Goal: Task Accomplishment & Management: Complete application form

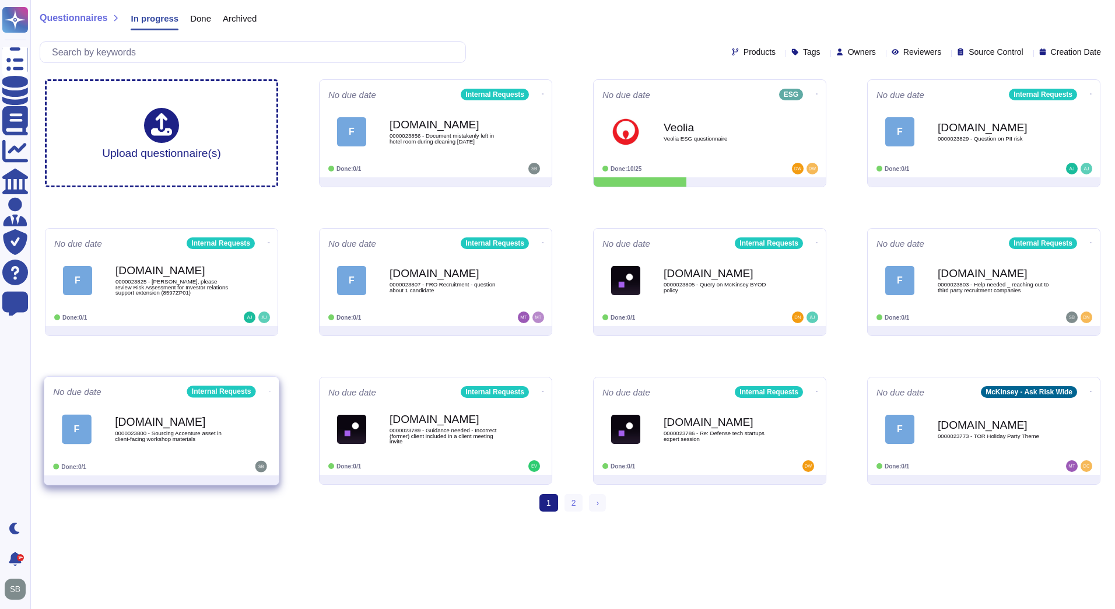
click at [222, 446] on div "[DOMAIN_NAME] 0000023800 - Sourcing Accenture asset in client-facing workshop m…" at bounding box center [174, 428] width 118 height 47
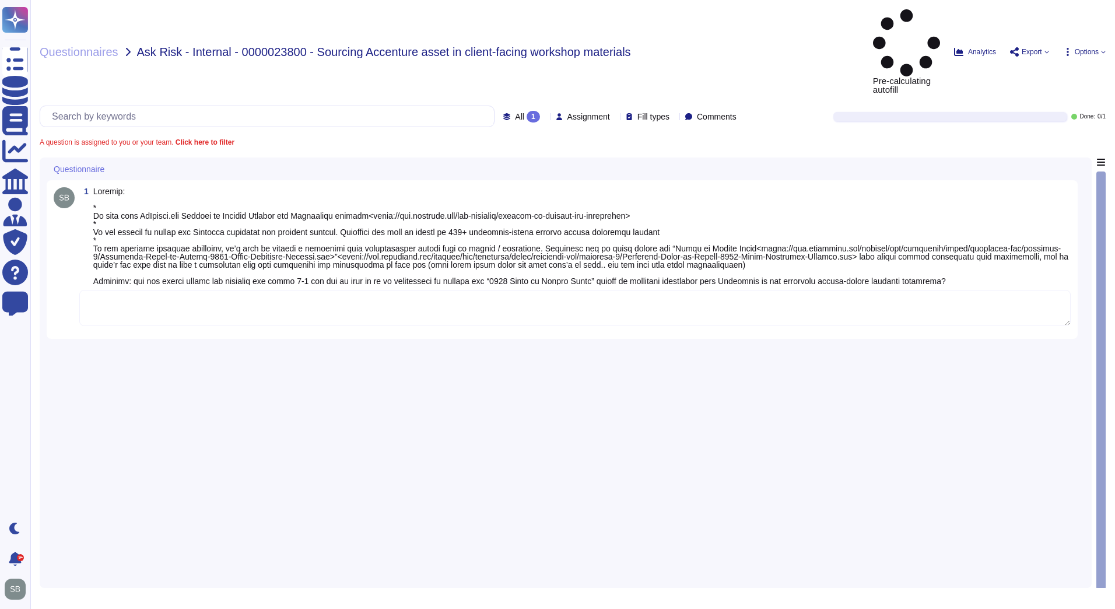
click at [125, 290] on textarea at bounding box center [575, 308] width 992 height 36
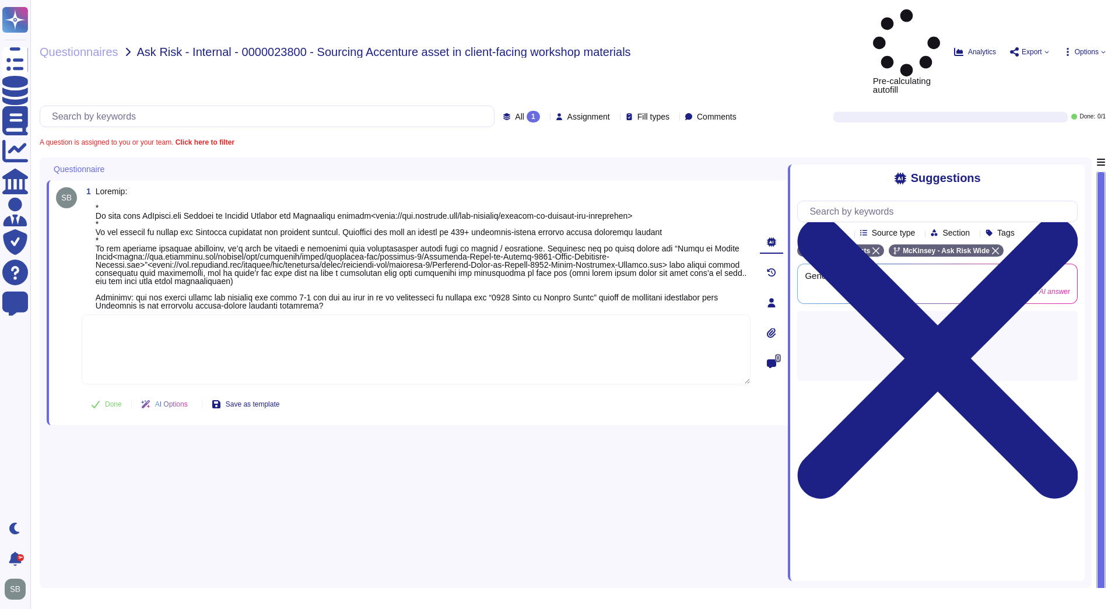
paste textarea "After consulting with our IP legal team, there don’t appear to be any IP concer…"
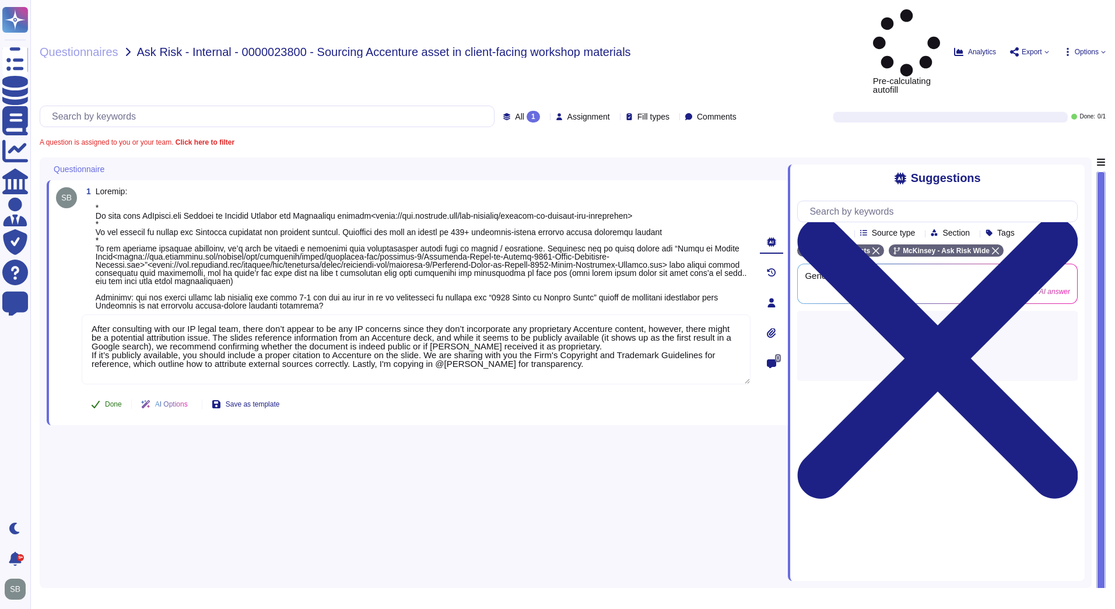
click at [101, 393] on button "Done" at bounding box center [107, 404] width 50 height 23
type textarea "After consulting with our IP legal team, there don’t appear to be any IP concer…"
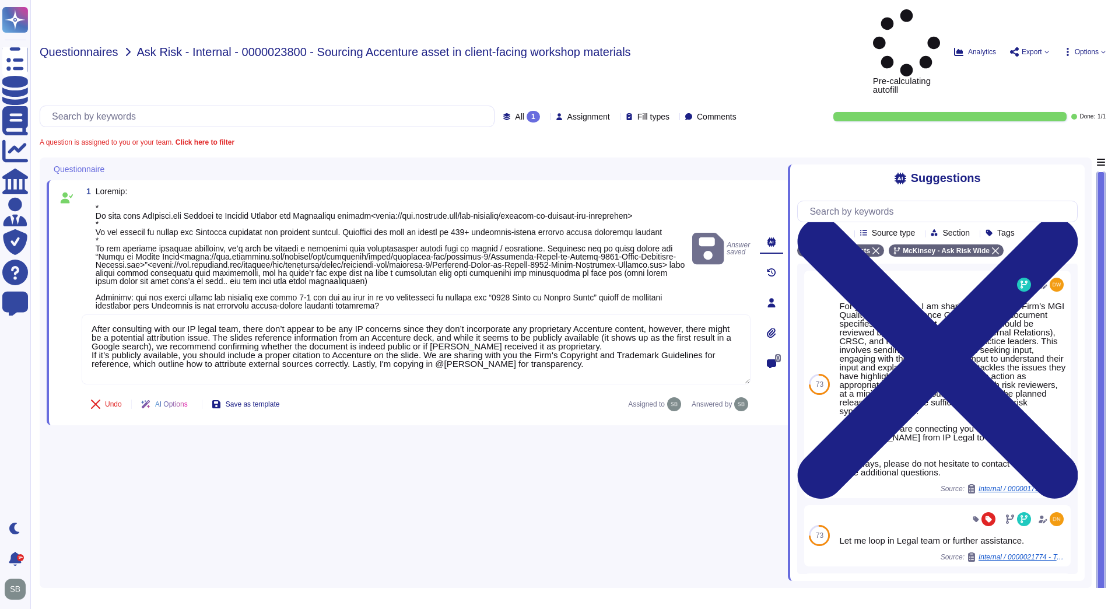
click at [68, 46] on span "Questionnaires" at bounding box center [79, 52] width 79 height 12
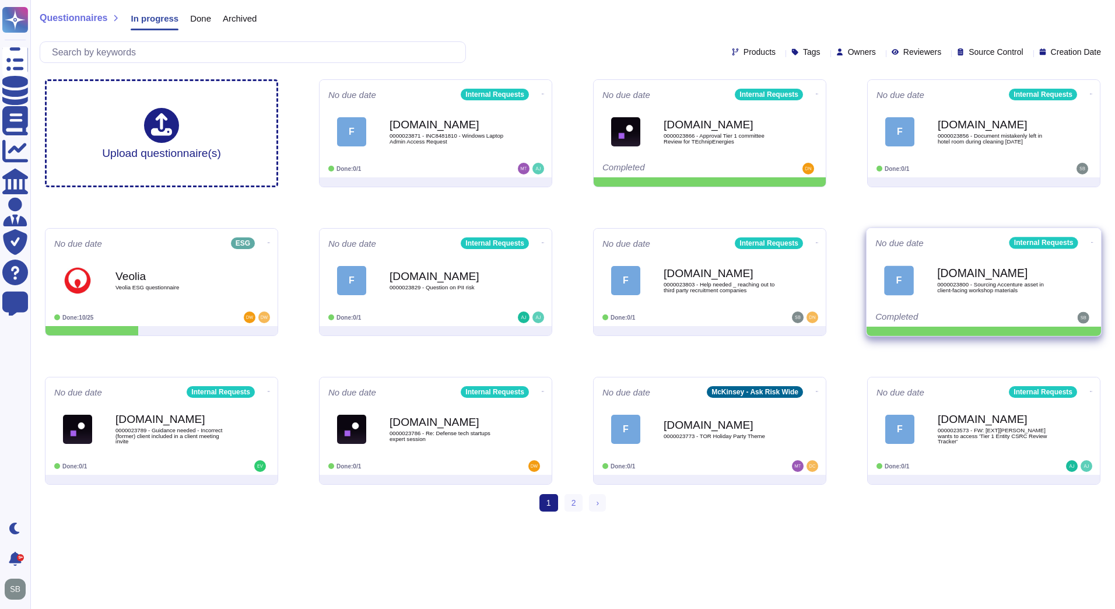
click at [1091, 242] on icon at bounding box center [1092, 242] width 2 height 1
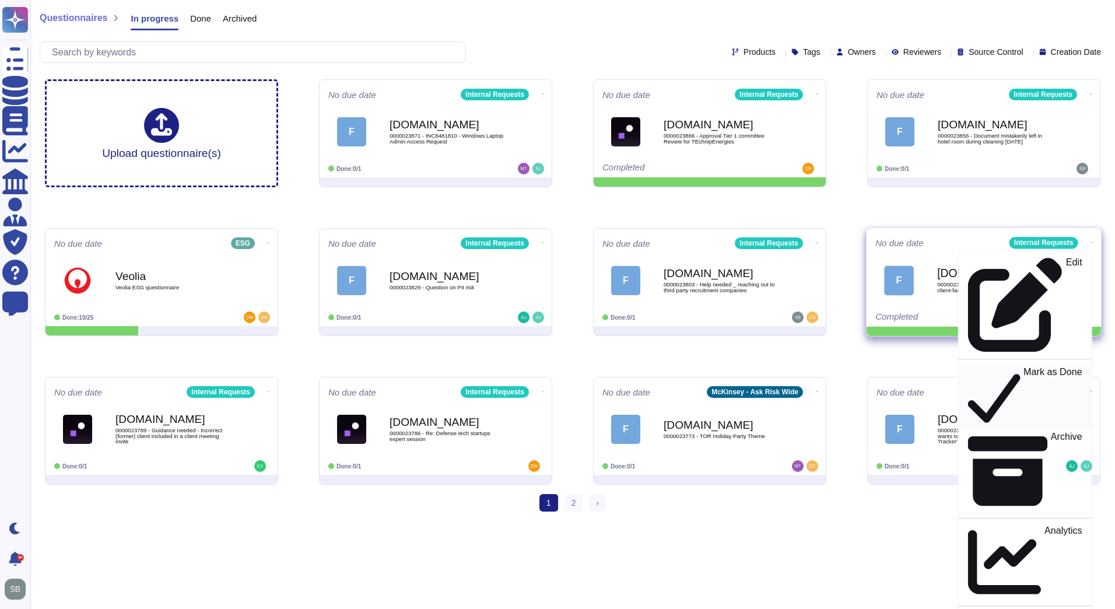
click at [1024, 367] on p "Mark as Done" at bounding box center [1053, 397] width 59 height 60
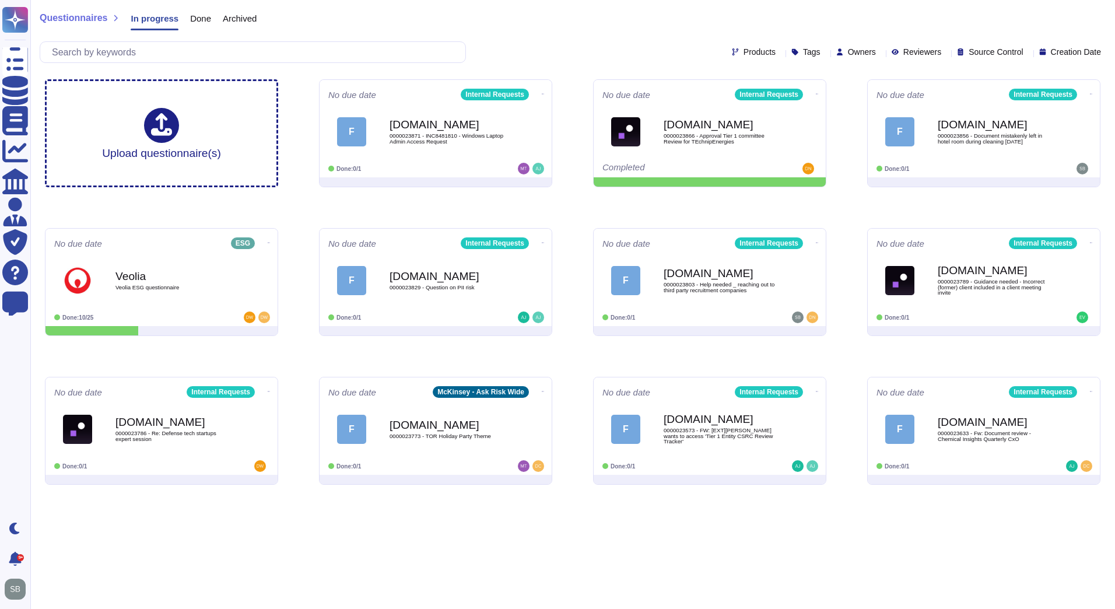
click at [191, 22] on span "Done" at bounding box center [200, 18] width 21 height 9
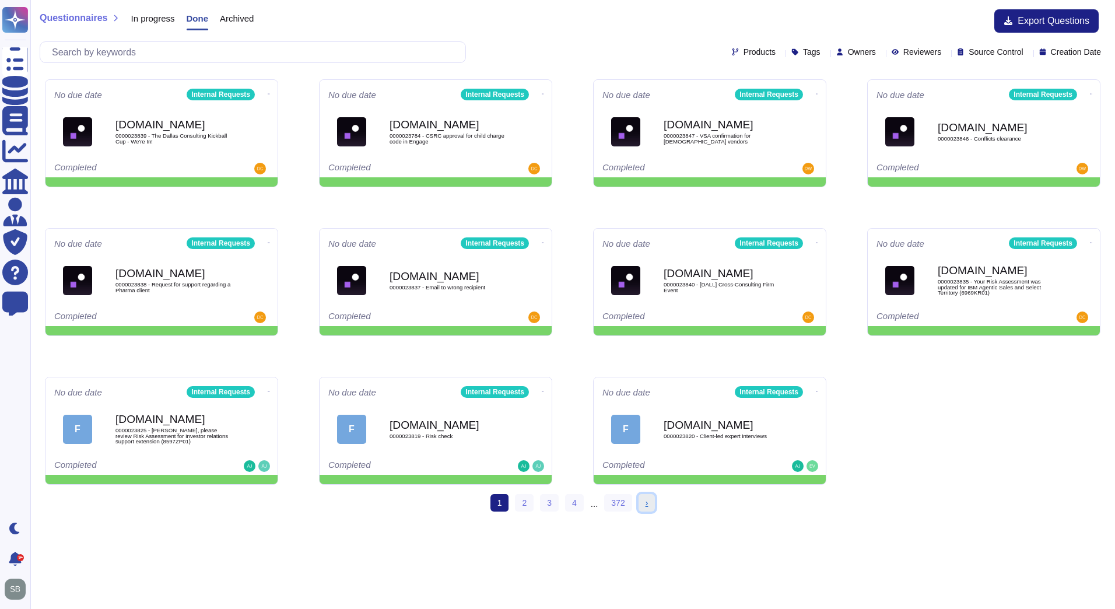
click at [646, 501] on span "›" at bounding box center [647, 502] width 3 height 9
